Goal: Information Seeking & Learning: Learn about a topic

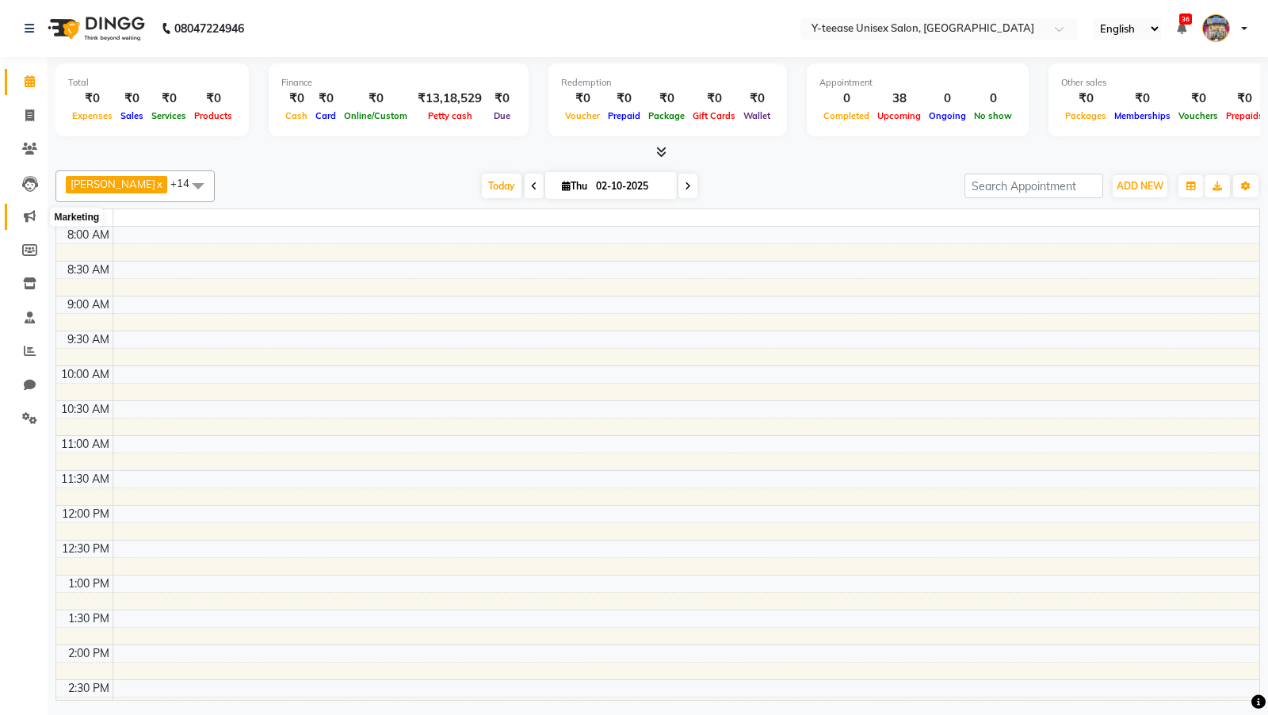
click at [32, 215] on icon at bounding box center [30, 216] width 12 height 12
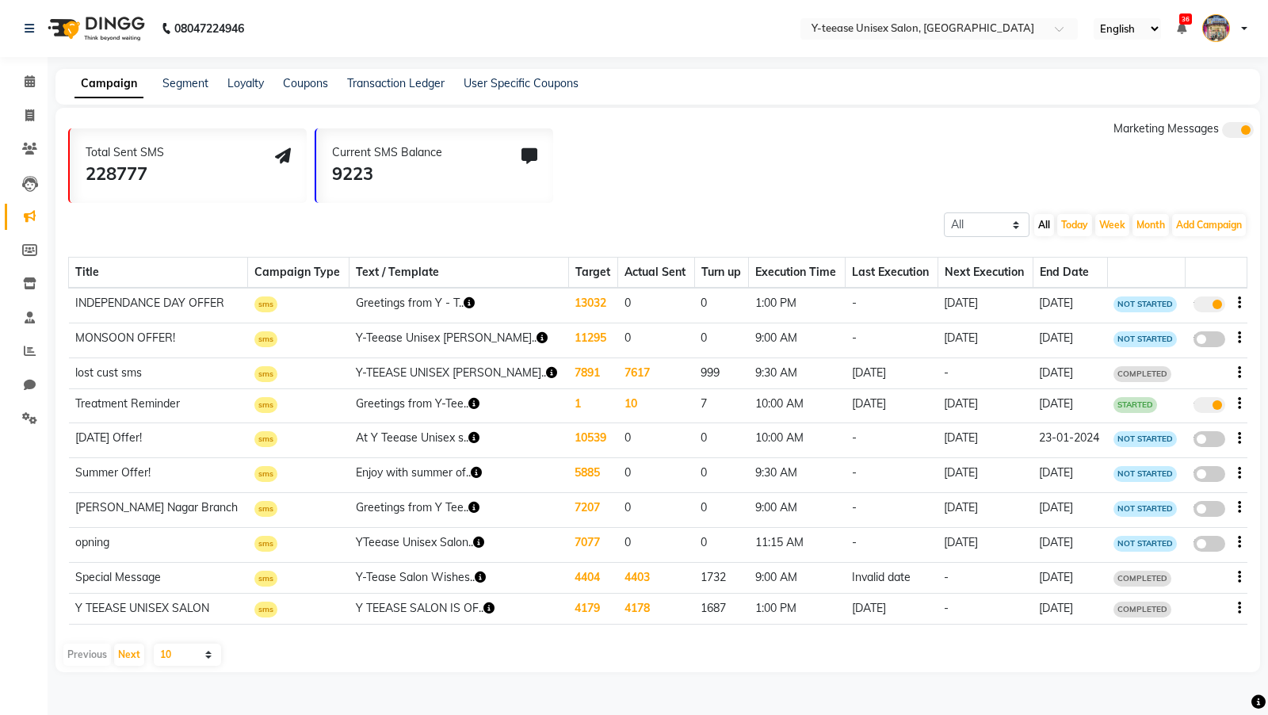
click at [34, 337] on li "Reports" at bounding box center [24, 351] width 48 height 34
click at [31, 354] on icon at bounding box center [30, 351] width 12 height 12
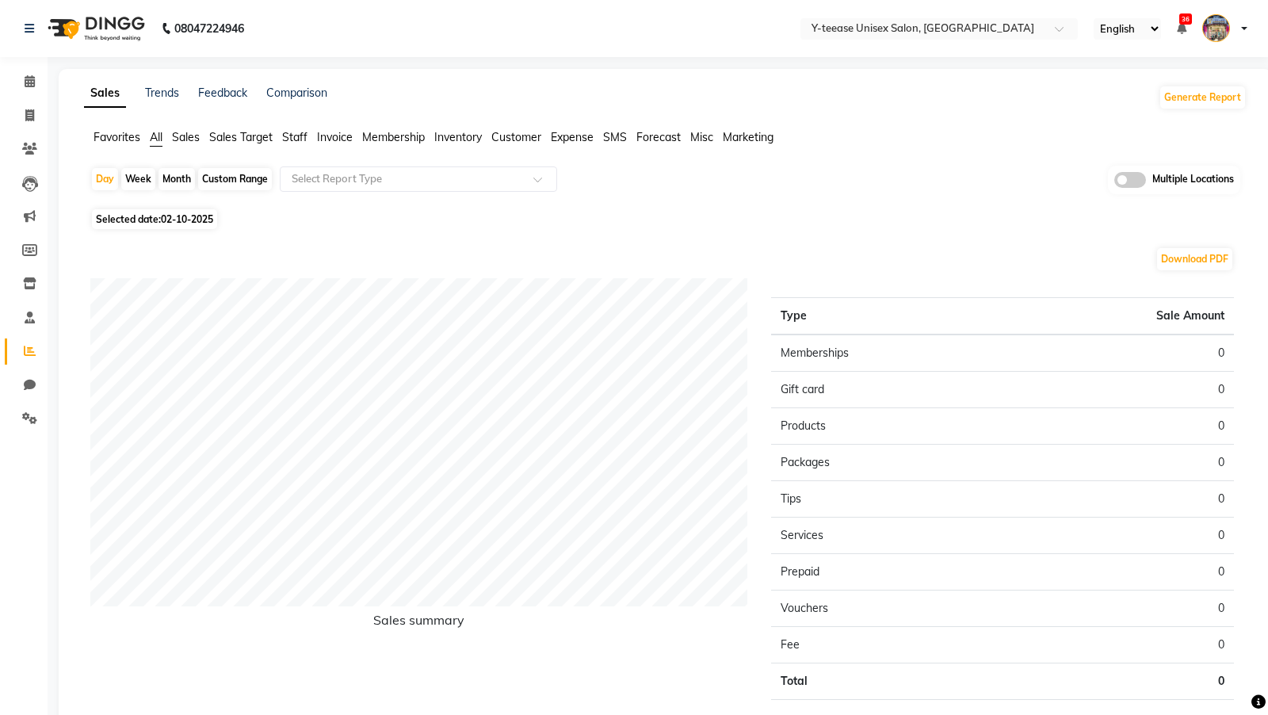
click at [173, 178] on div "Month" at bounding box center [176, 179] width 36 height 22
select select "10"
select select "2025"
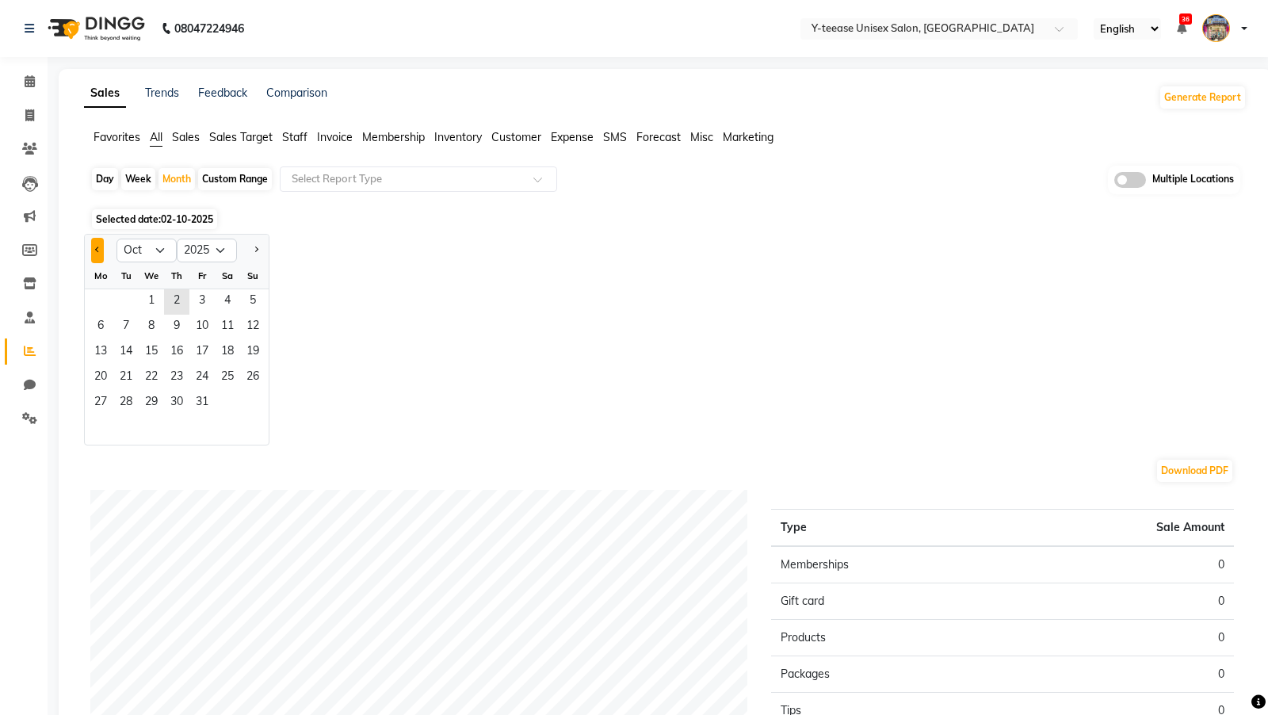
click at [95, 246] on button "Previous month" at bounding box center [97, 250] width 13 height 25
select select "9"
click at [218, 344] on span "20" at bounding box center [227, 352] width 25 height 25
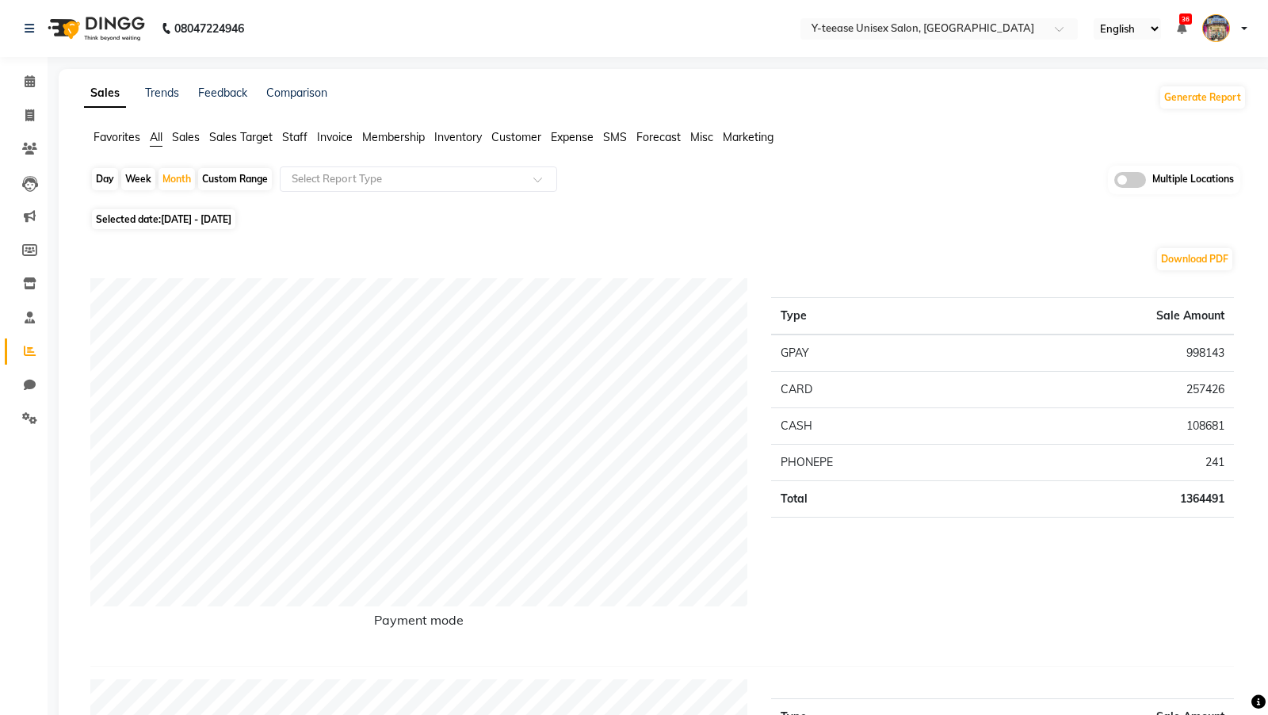
click at [188, 138] on span "Sales" at bounding box center [186, 137] width 28 height 14
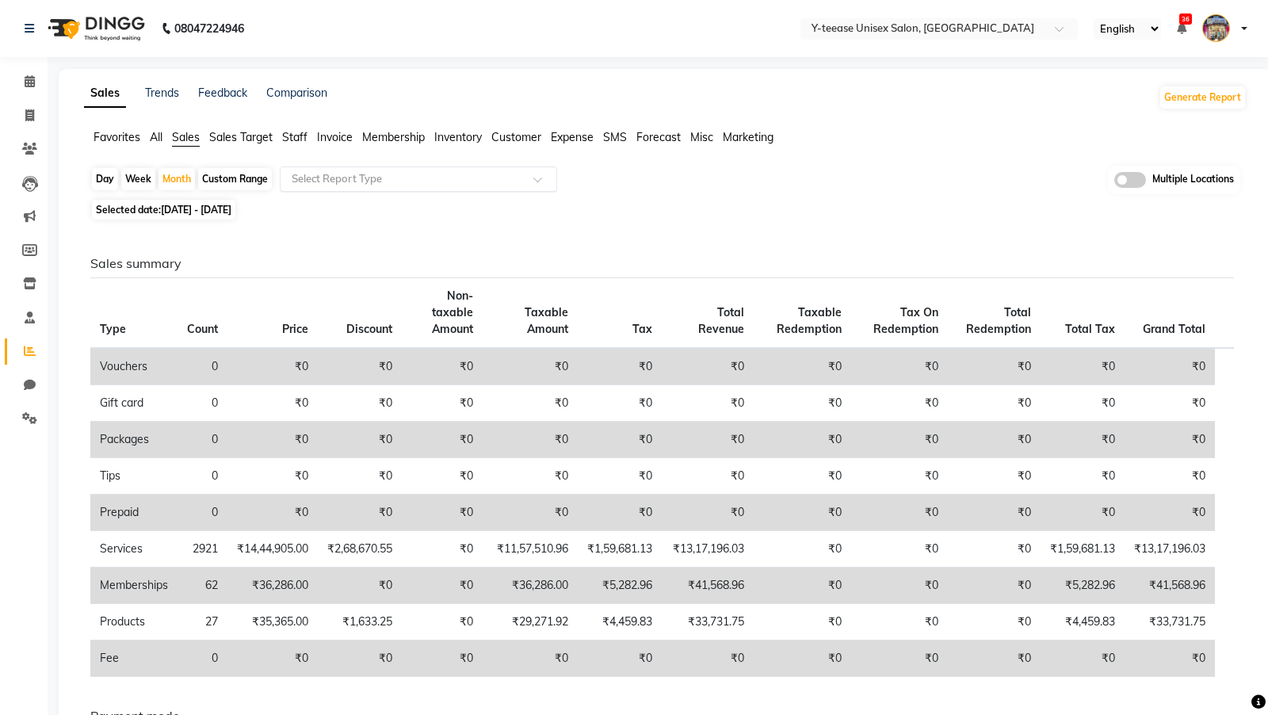
click at [337, 176] on input "text" at bounding box center [402, 179] width 228 height 16
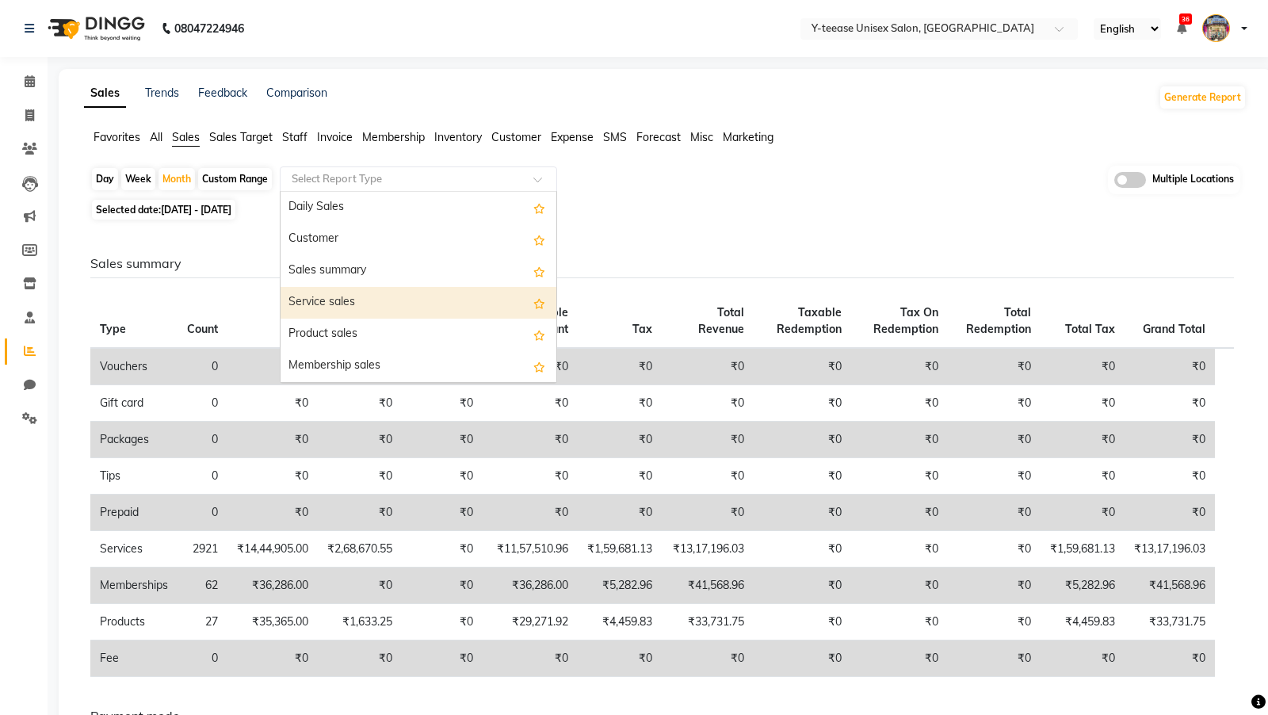
click at [369, 303] on div "Service sales" at bounding box center [418, 303] width 276 height 32
select select "full_report"
select select "csv"
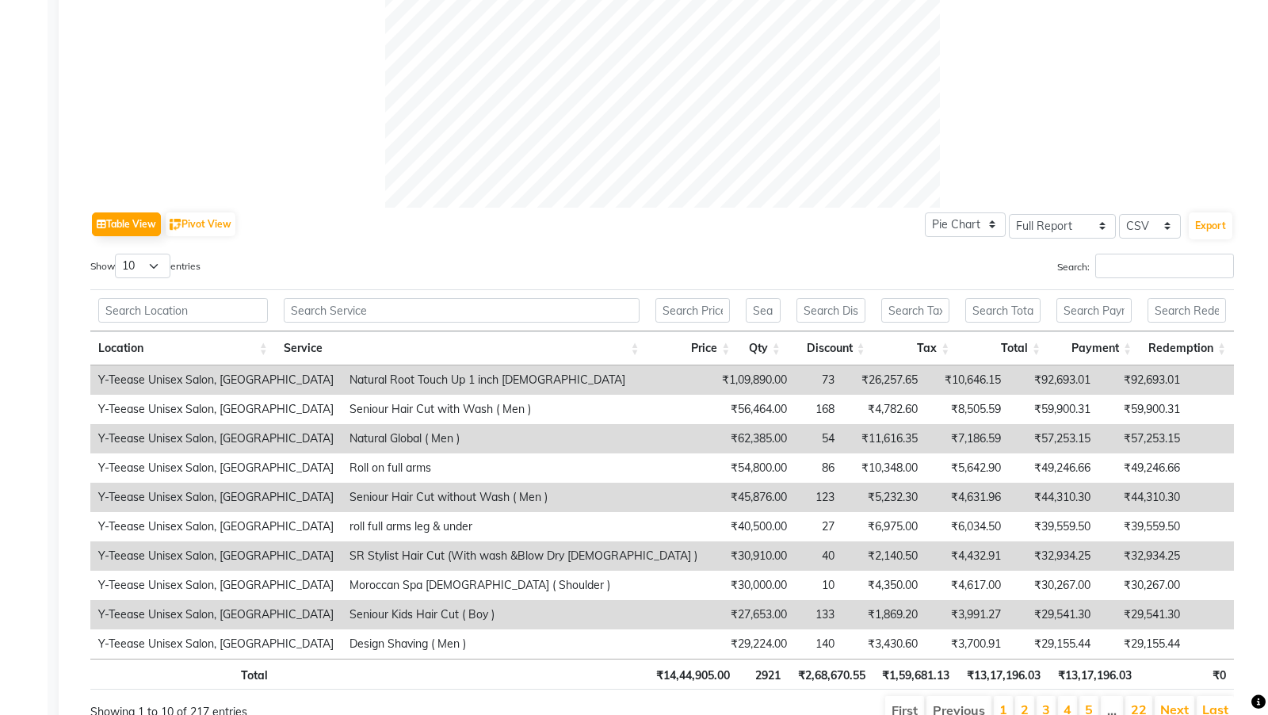
scroll to position [646, 0]
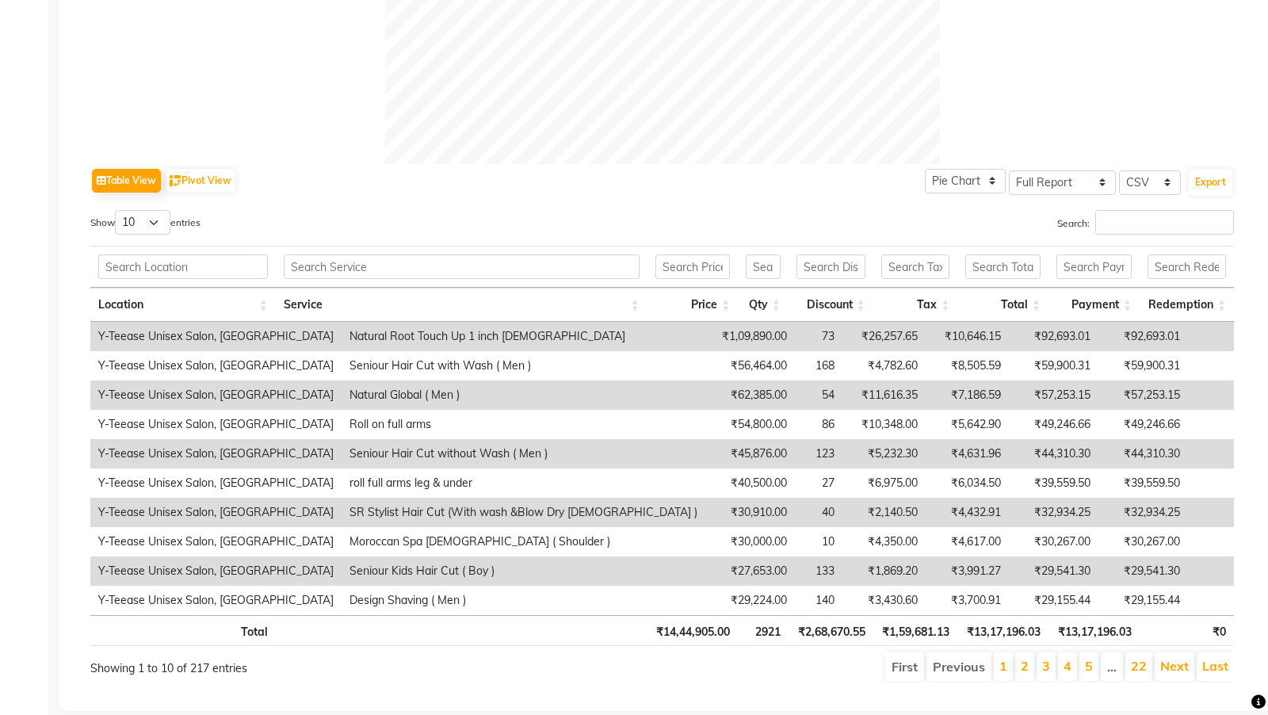
click at [364, 396] on td "Natural Global ( Men )" at bounding box center [523, 394] width 364 height 29
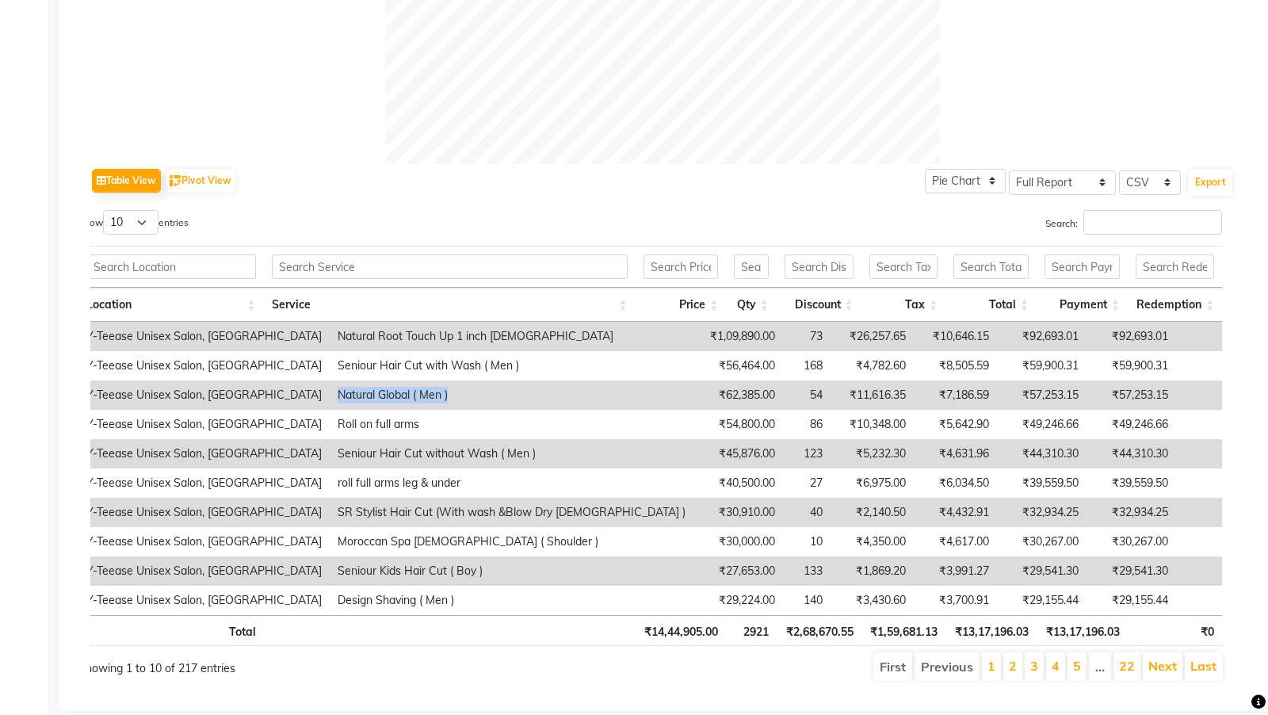
copy td "Natural Global ( Men )"
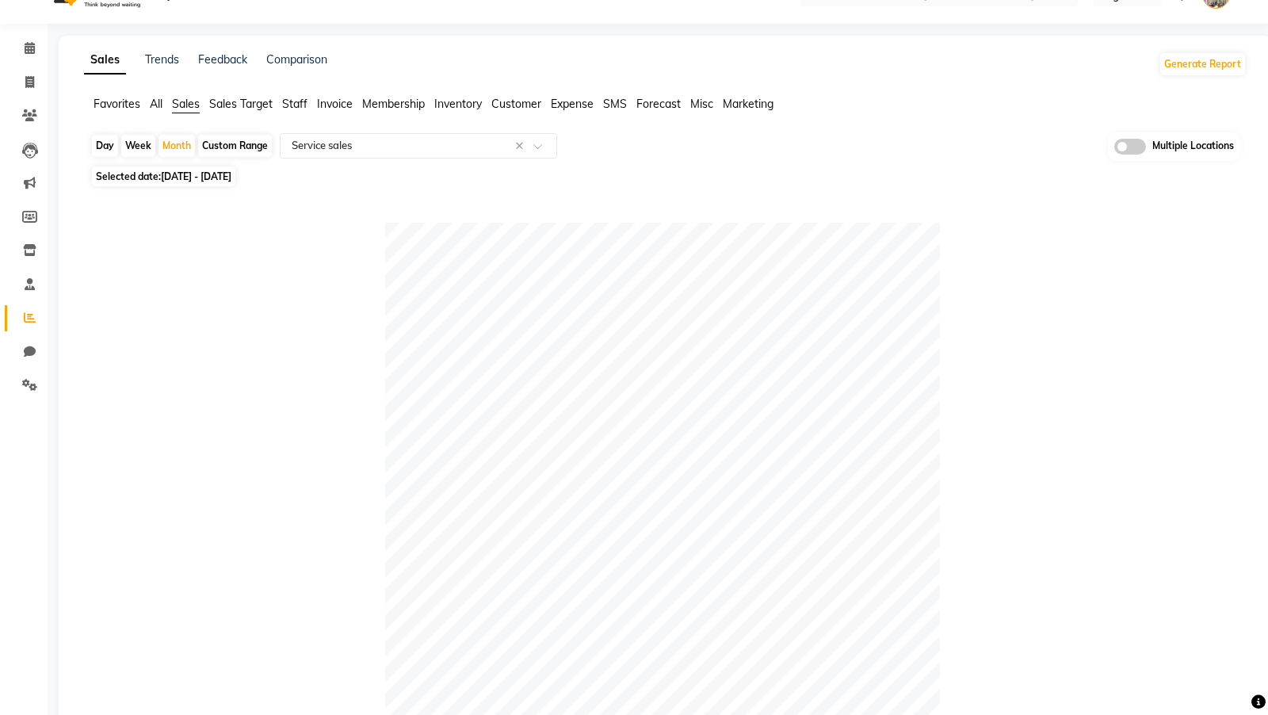
scroll to position [0, 0]
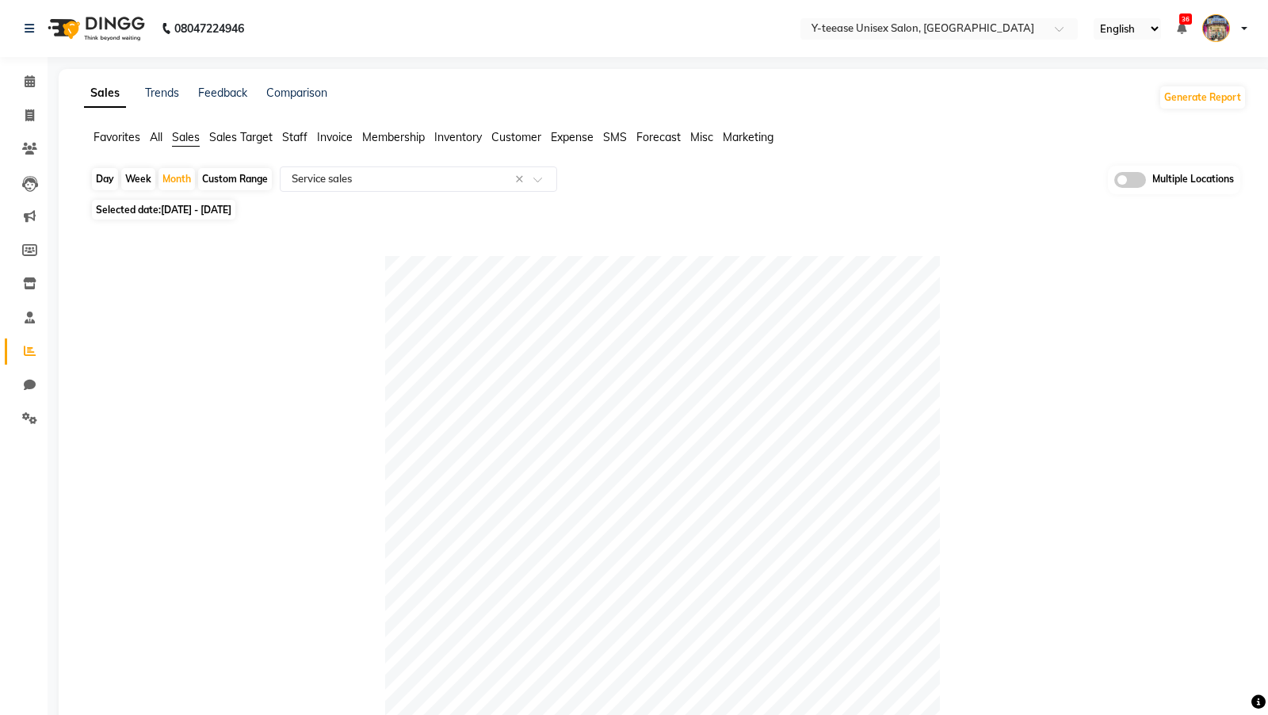
click at [294, 135] on span "Staff" at bounding box center [294, 137] width 25 height 14
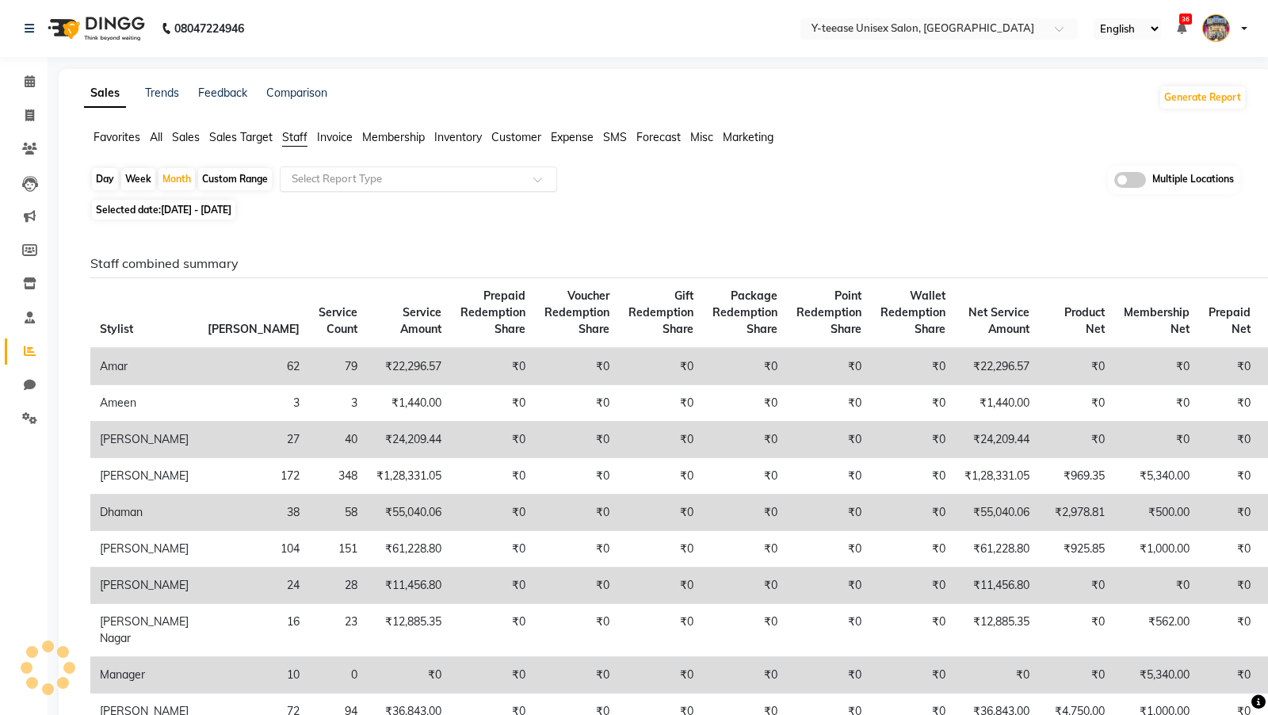
click at [308, 171] on input "text" at bounding box center [402, 179] width 228 height 16
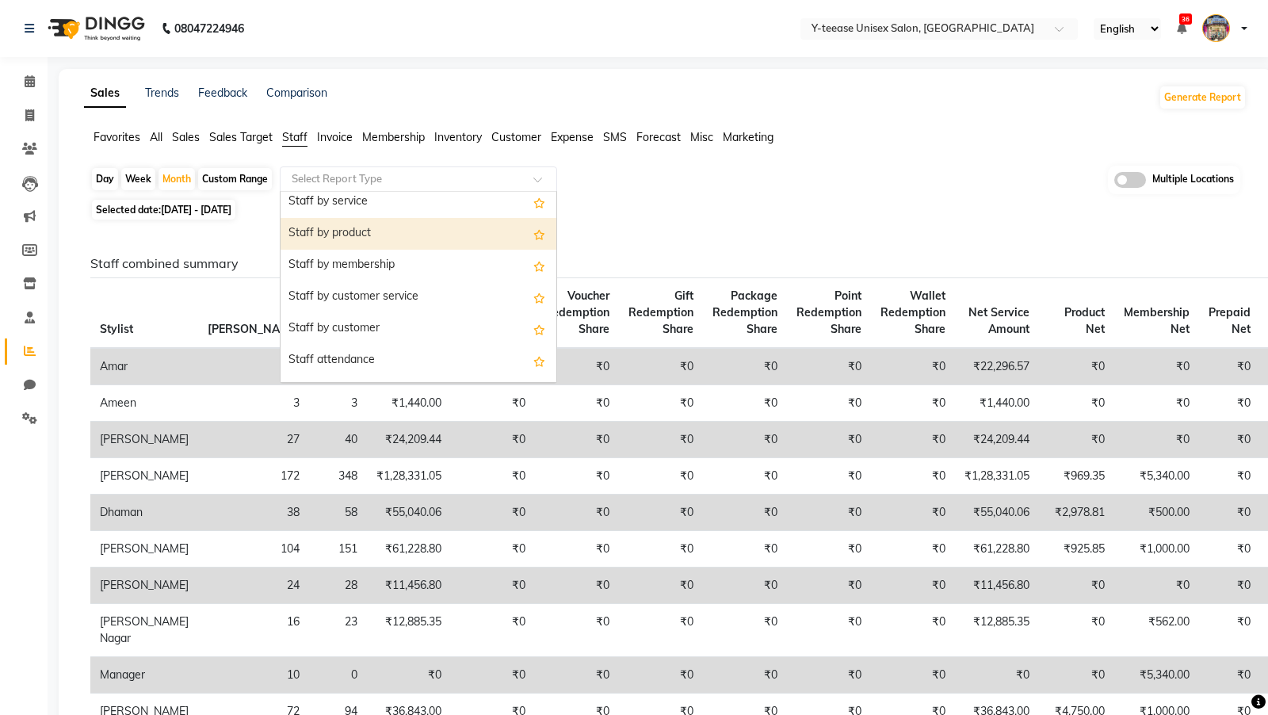
scroll to position [61, 0]
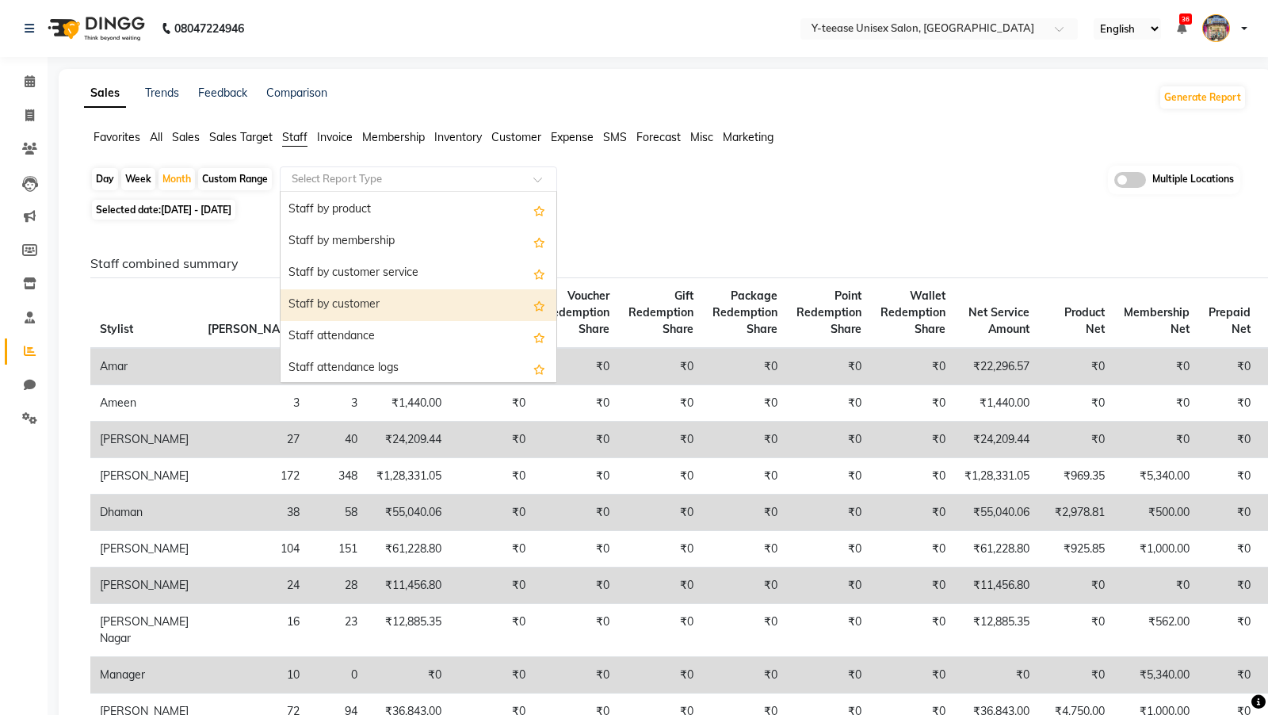
click at [349, 299] on div "Staff by customer" at bounding box center [418, 305] width 276 height 32
select select "full_report"
select select "csv"
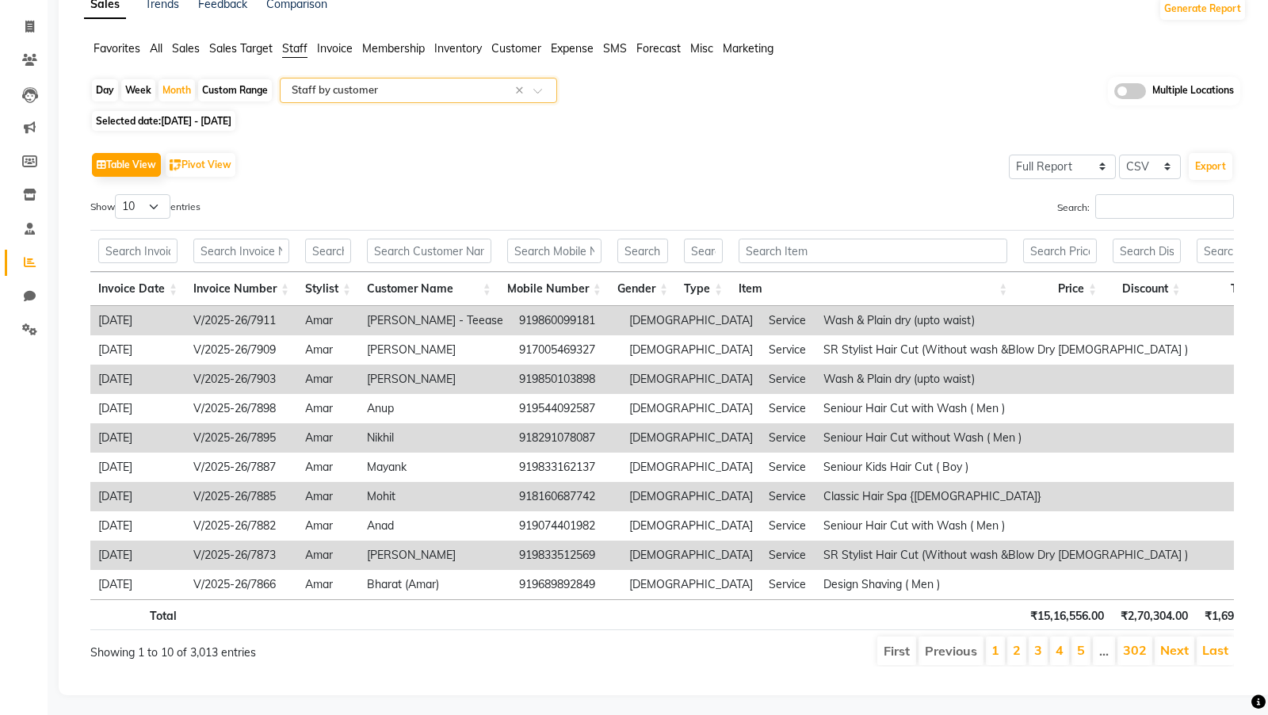
scroll to position [0, 0]
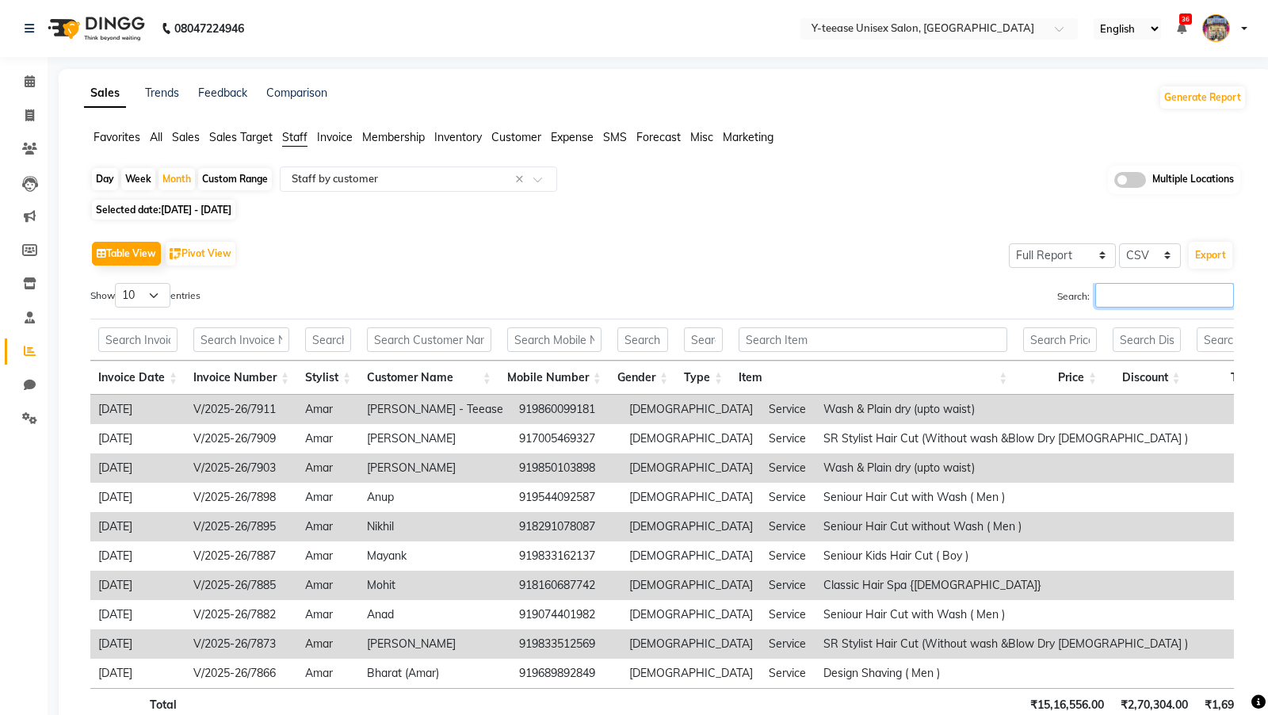
click at [1115, 295] on input "Search:" at bounding box center [1164, 295] width 139 height 25
paste input "Natural Global ( Men )"
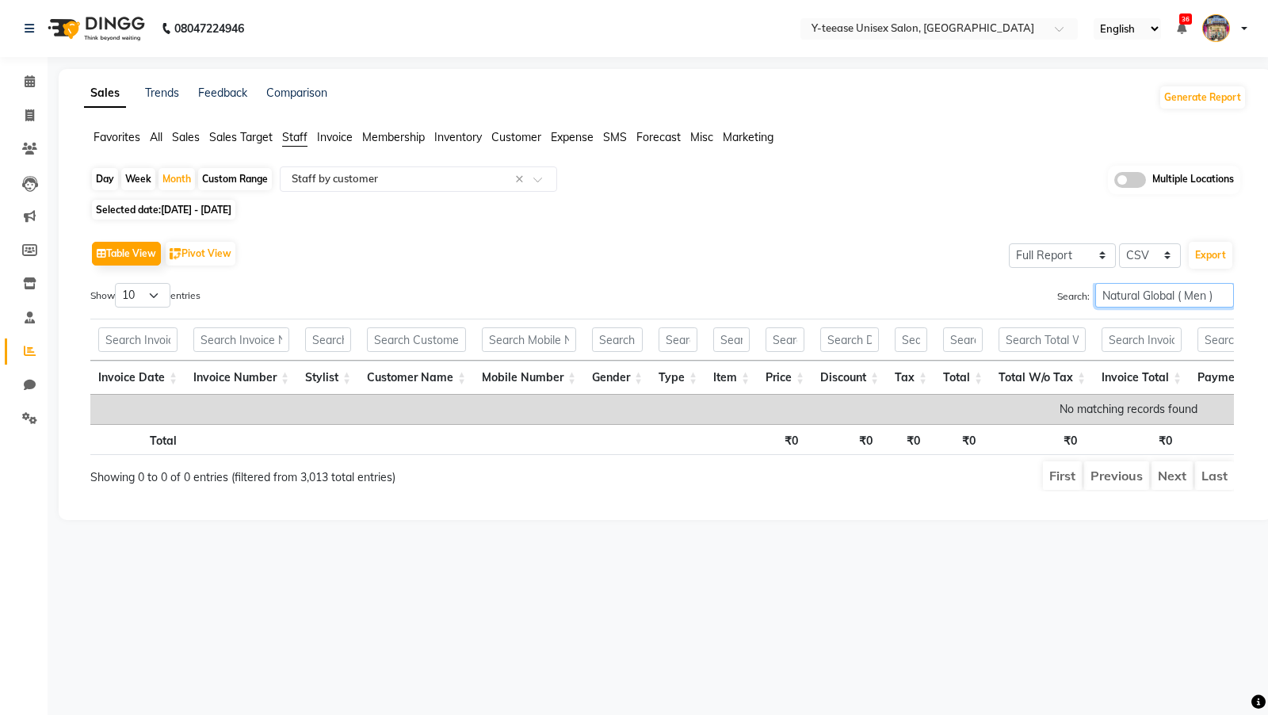
type input "Natural Global ( Men )"
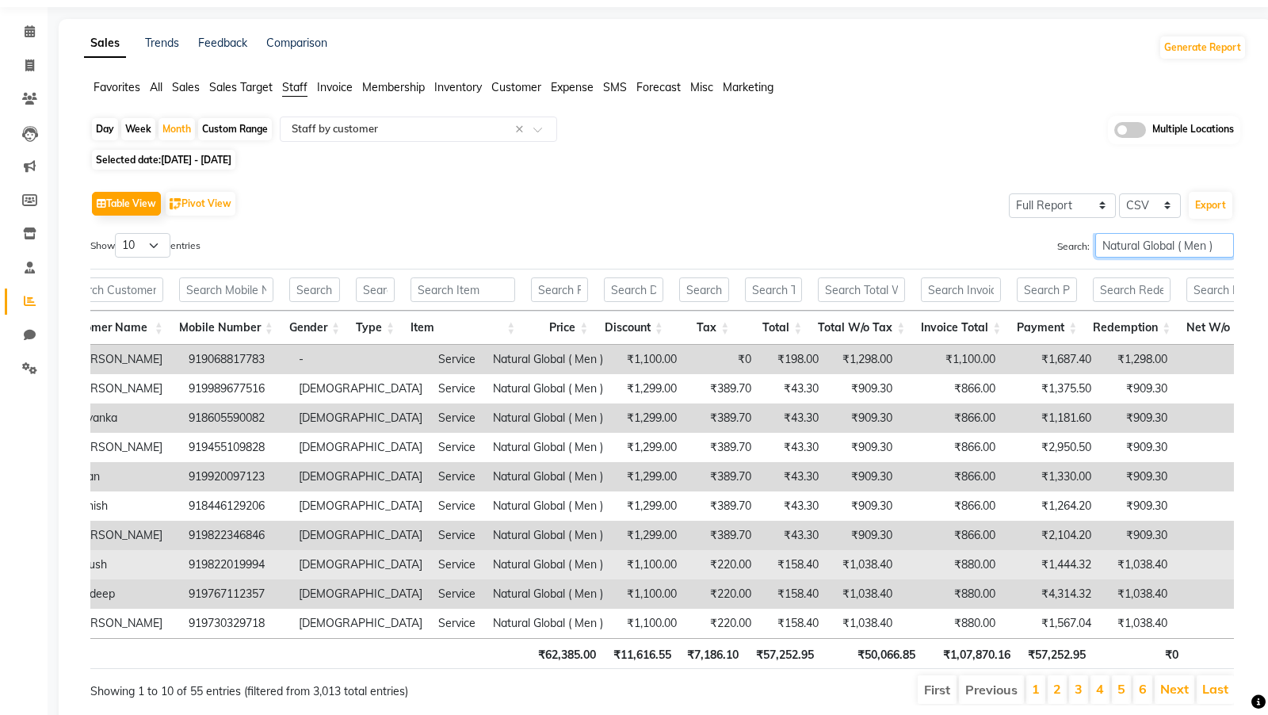
scroll to position [0, 418]
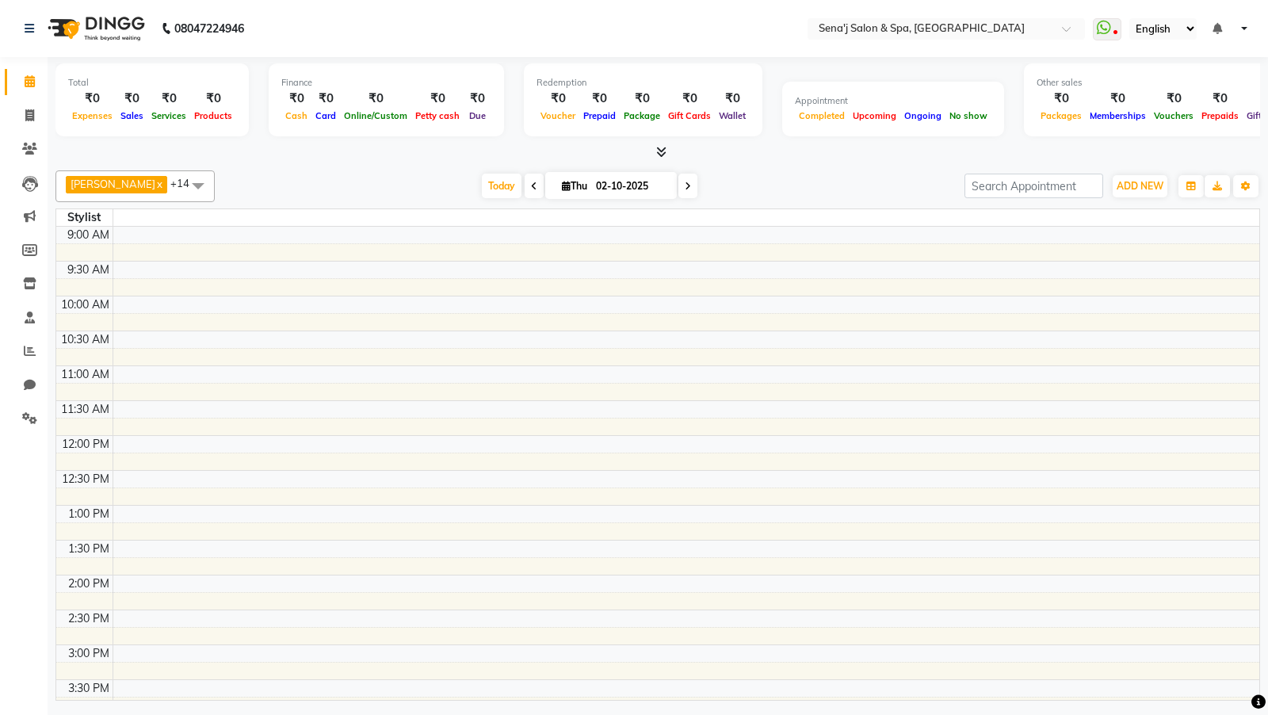
click at [201, 185] on span at bounding box center [198, 185] width 32 height 30
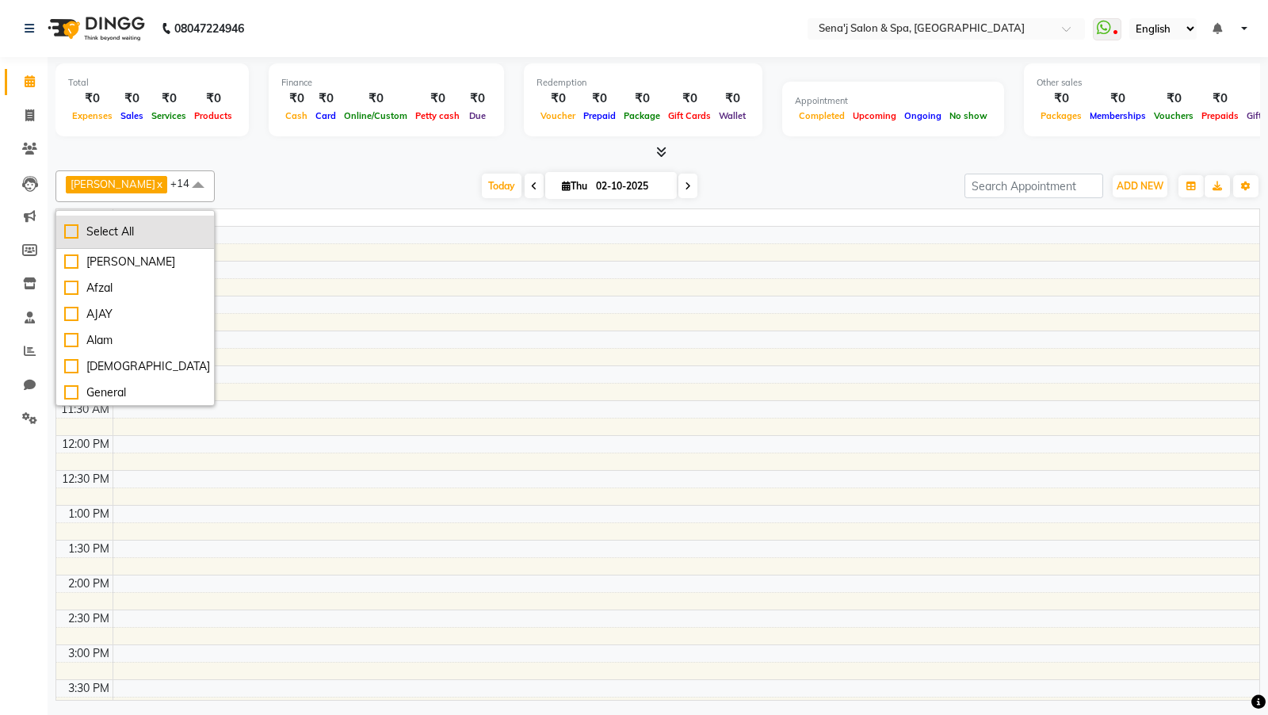
click at [70, 223] on div "Select All" at bounding box center [135, 231] width 142 height 17
checkbox input "true"
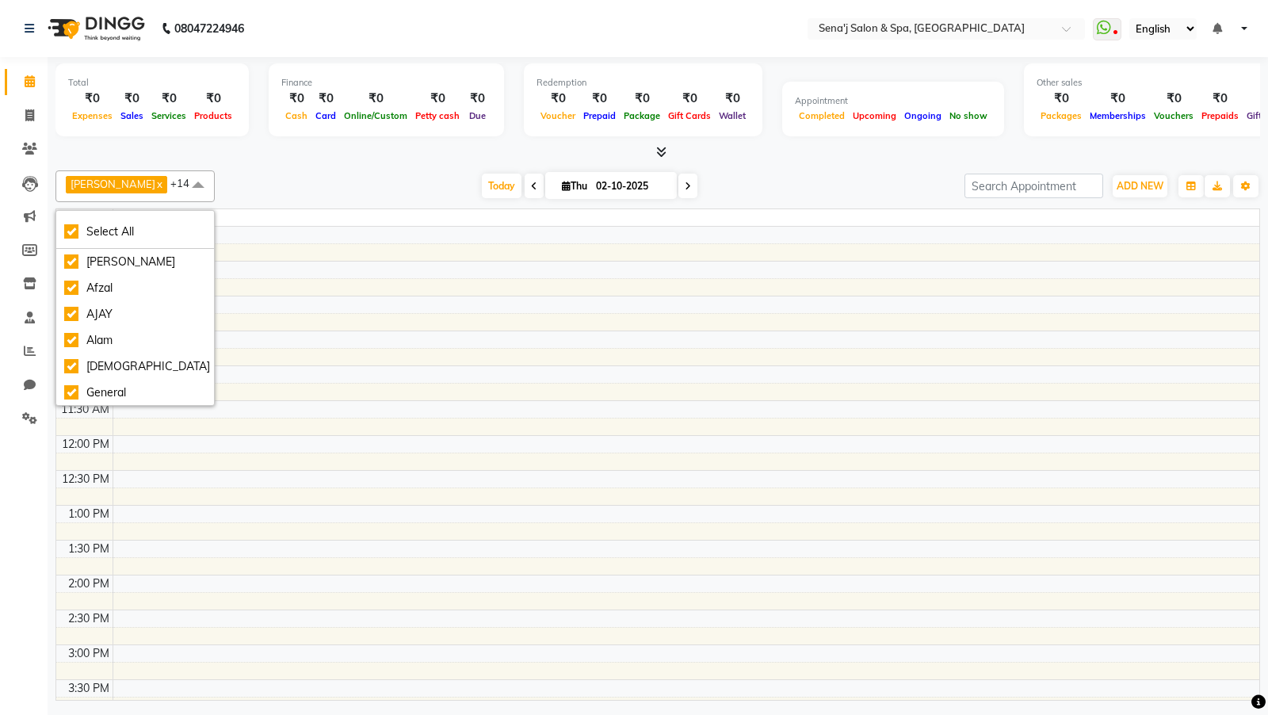
checkbox input "true"
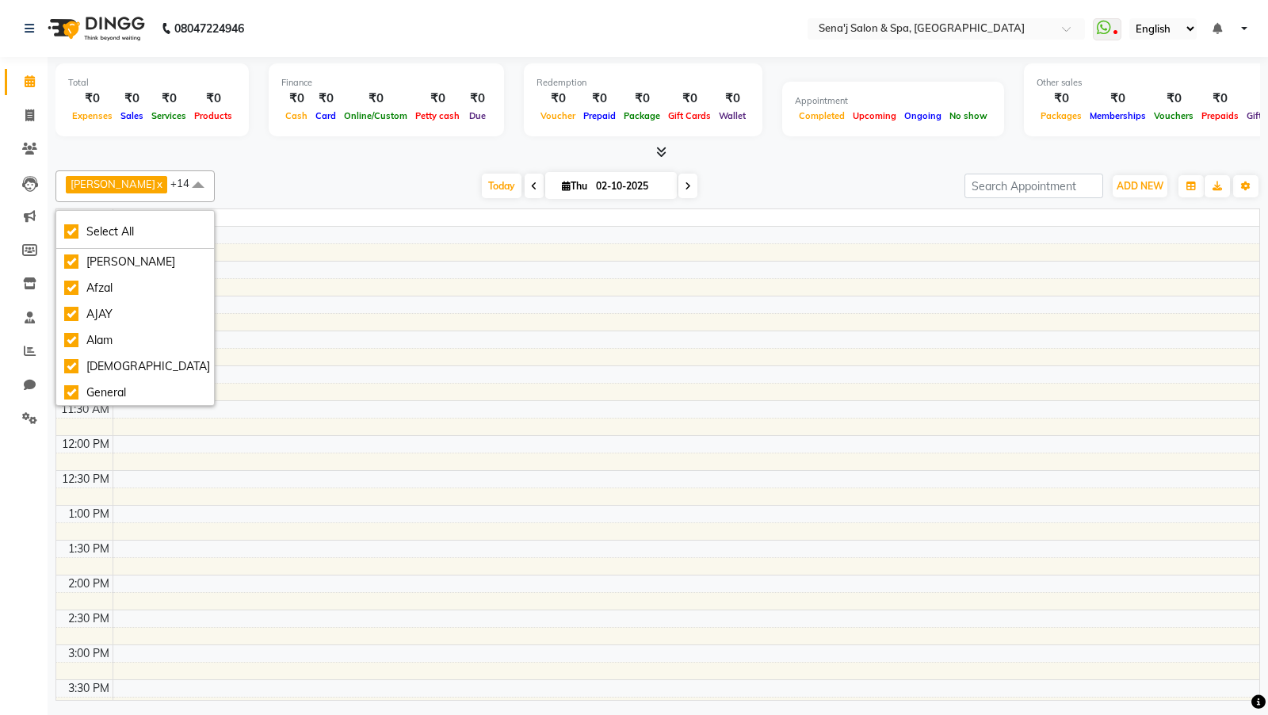
checkbox input "true"
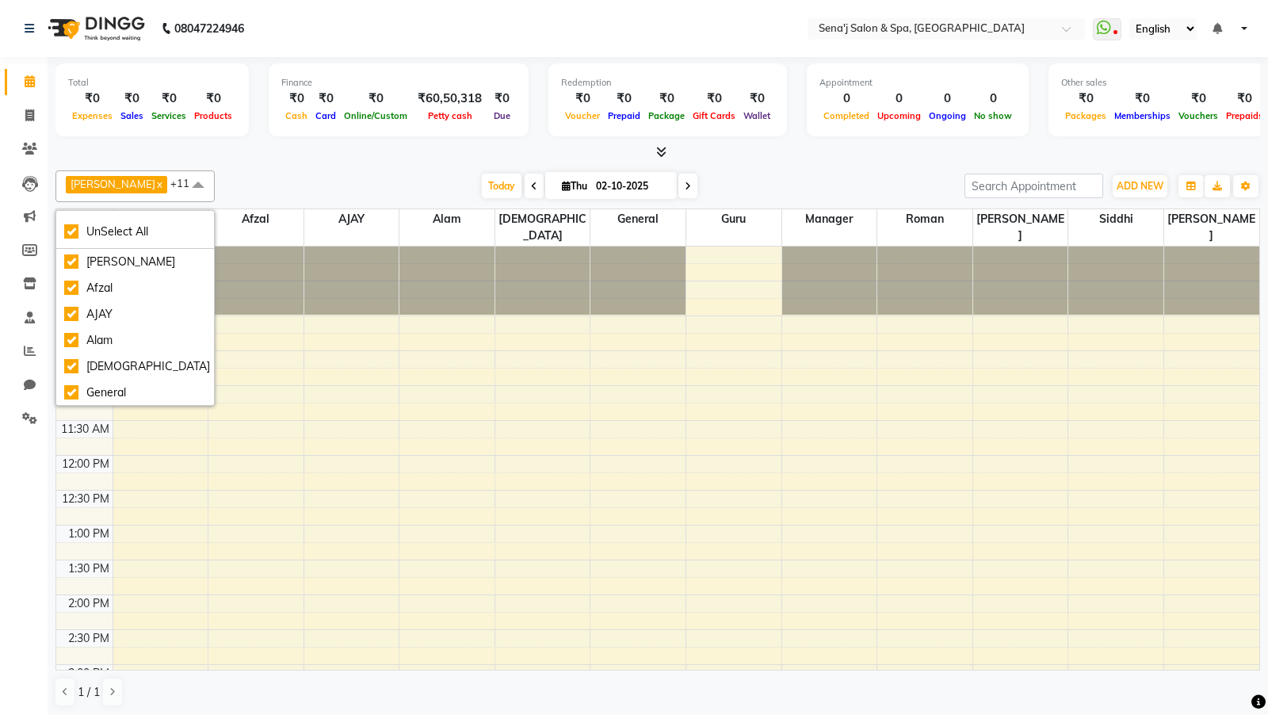
click at [368, 185] on div "Today Thu 02-10-2025" at bounding box center [590, 186] width 734 height 24
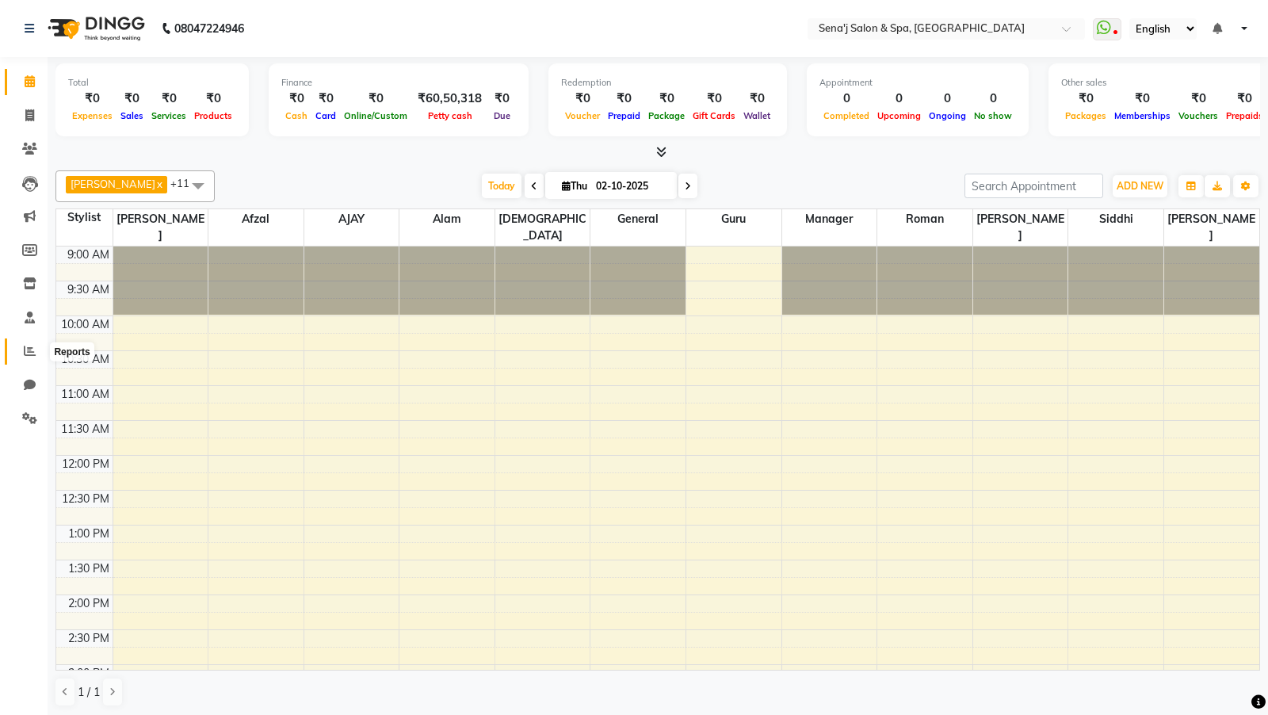
click at [29, 356] on icon at bounding box center [30, 351] width 12 height 12
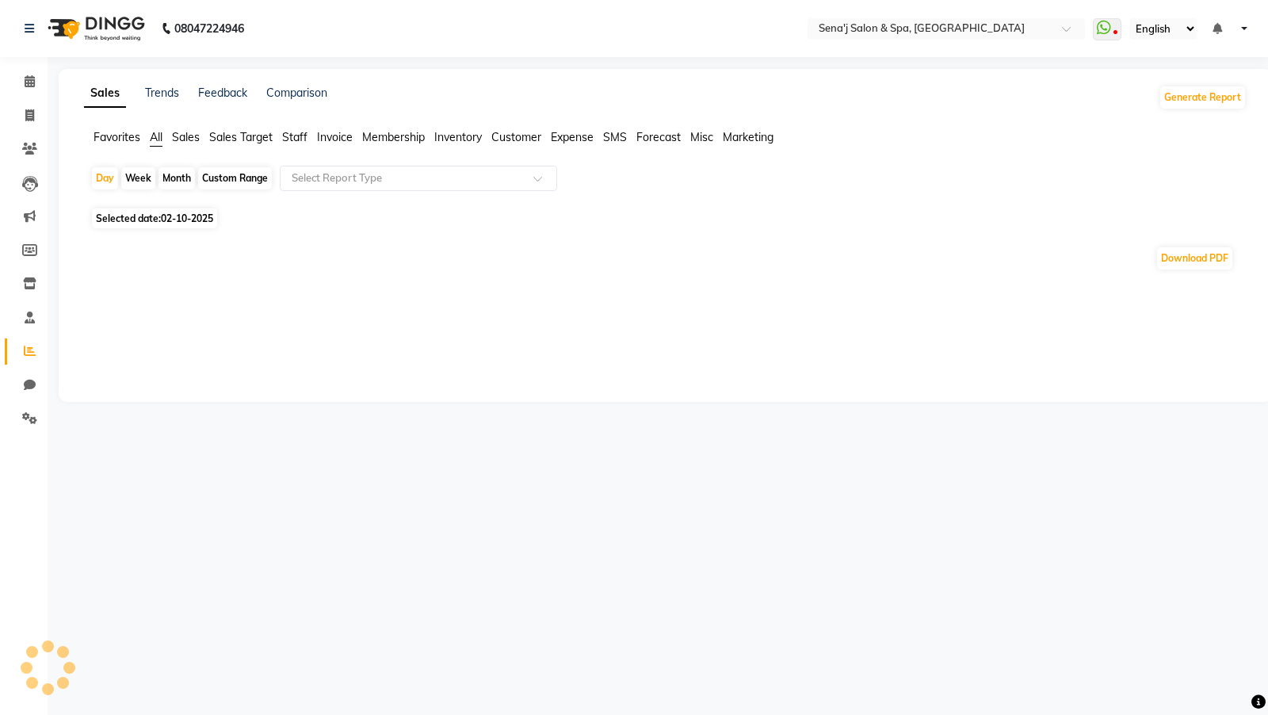
click at [196, 135] on span "Sales" at bounding box center [186, 137] width 28 height 14
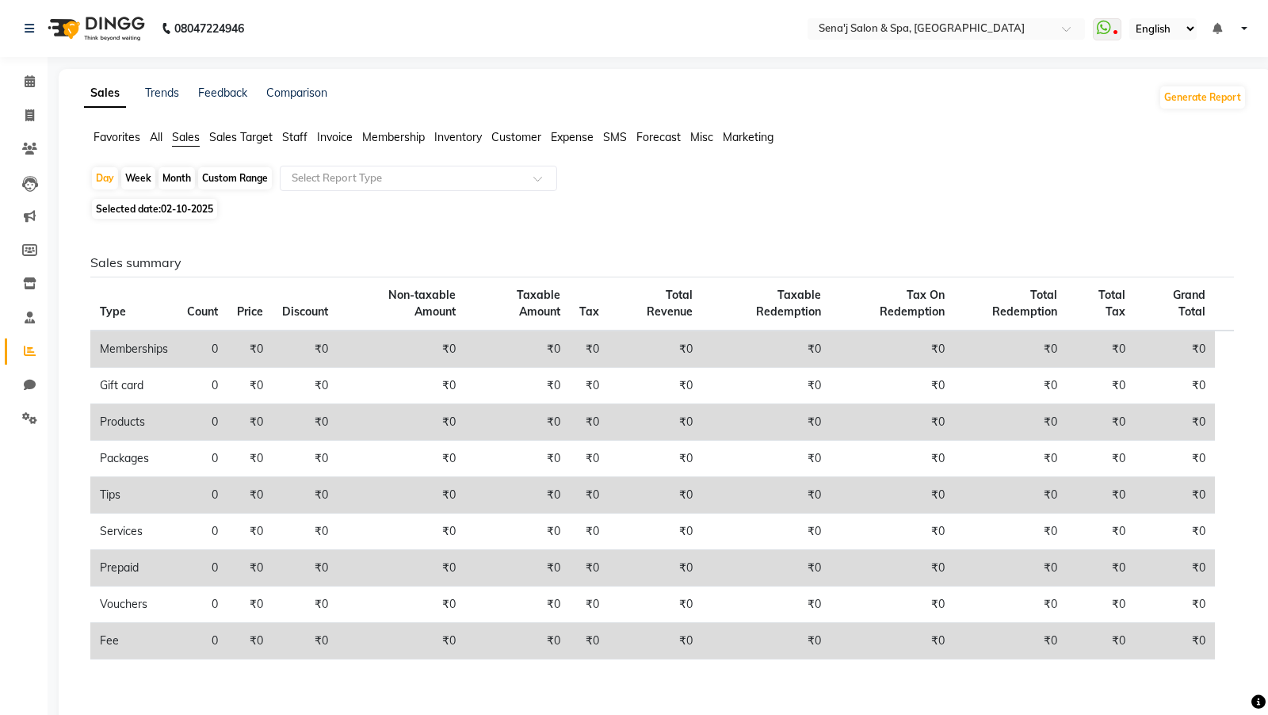
click at [180, 184] on div "Month" at bounding box center [176, 178] width 36 height 22
select select "10"
select select "2025"
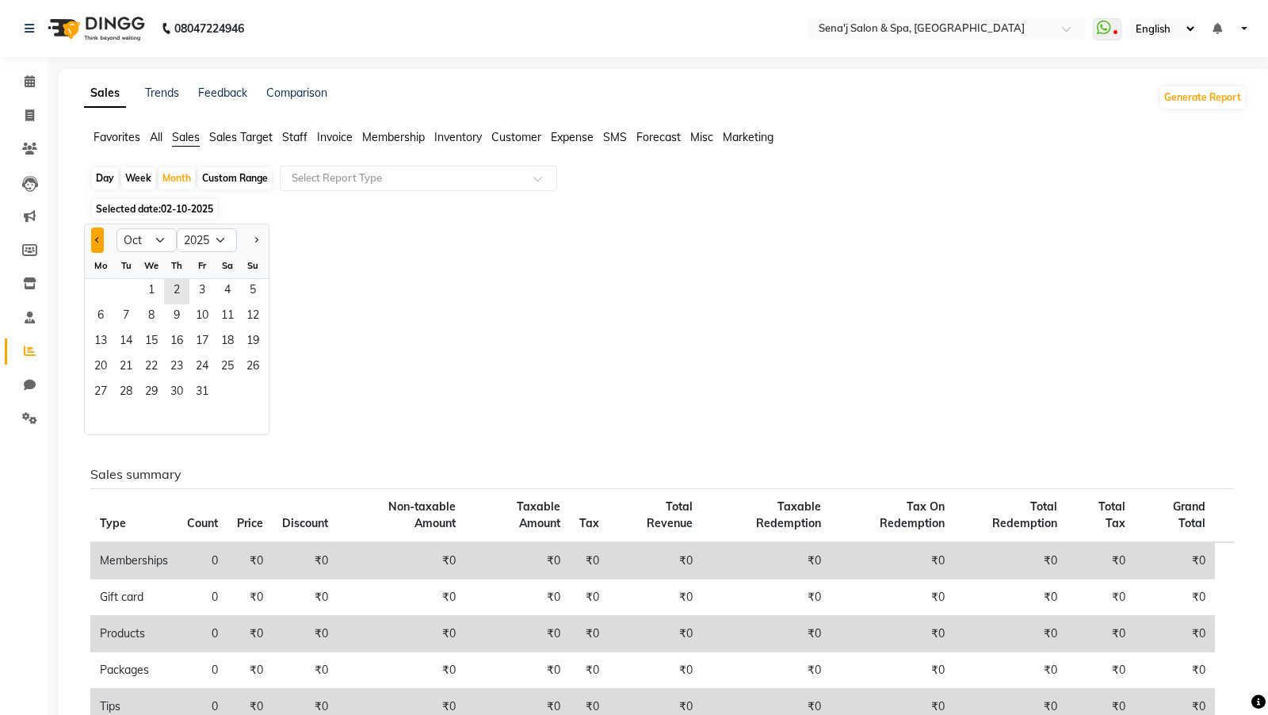
click at [99, 243] on button "Previous month" at bounding box center [97, 239] width 13 height 25
select select "9"
click at [213, 350] on span "19" at bounding box center [201, 342] width 25 height 25
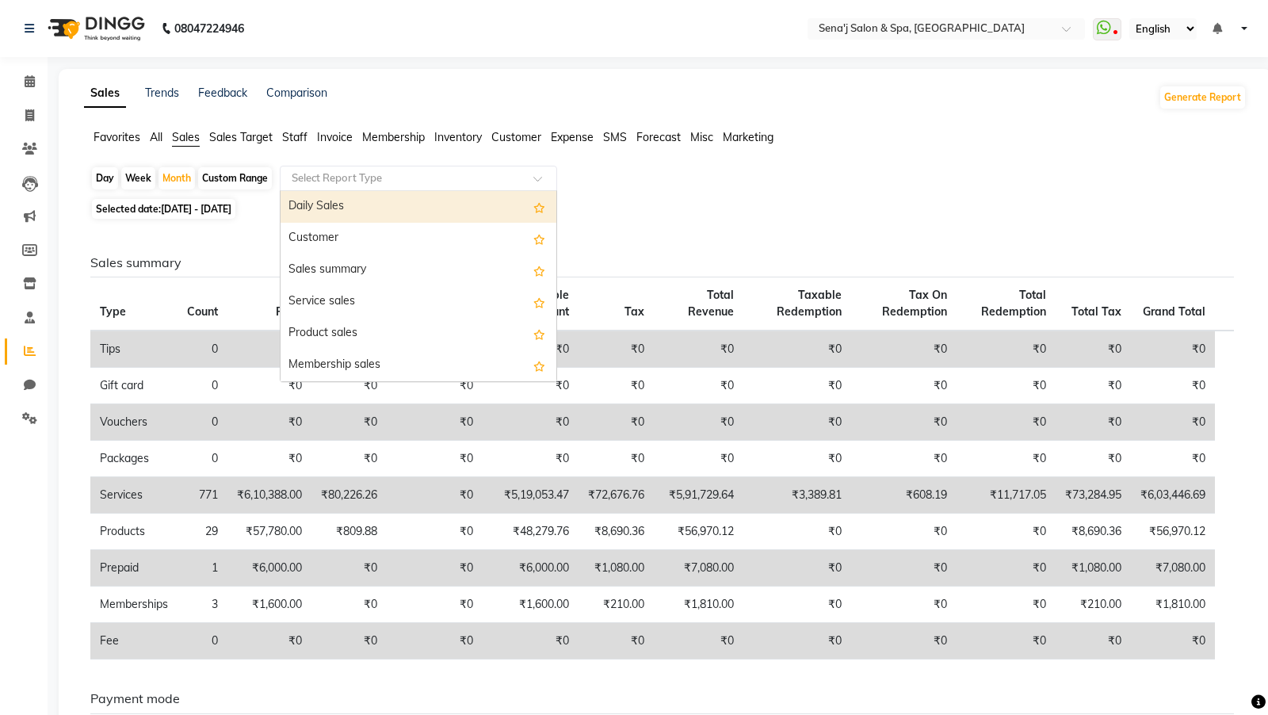
click at [479, 177] on input "text" at bounding box center [402, 178] width 228 height 16
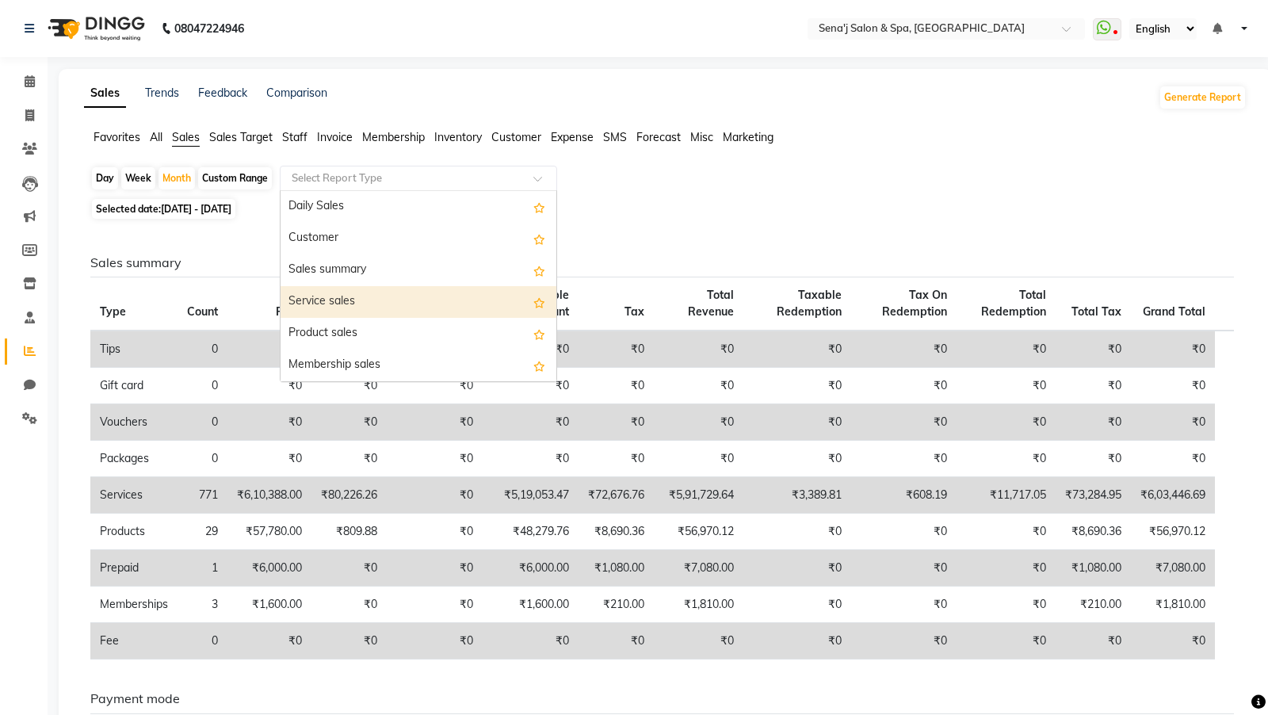
click at [484, 299] on div "Service sales" at bounding box center [418, 302] width 276 height 32
select select "full_report"
select select "csv"
